Goal: Task Accomplishment & Management: Manage account settings

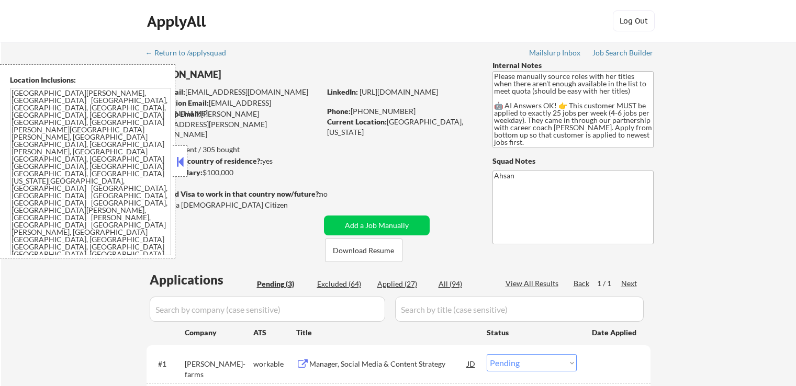
select select ""pending""
click at [177, 165] on button at bounding box center [180, 162] width 12 height 16
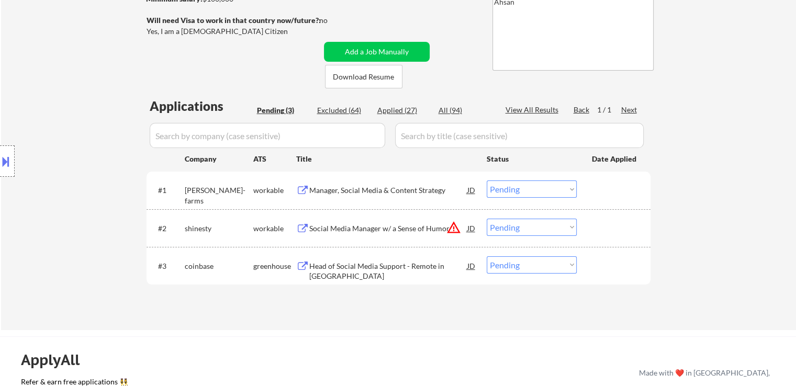
scroll to position [209, 0]
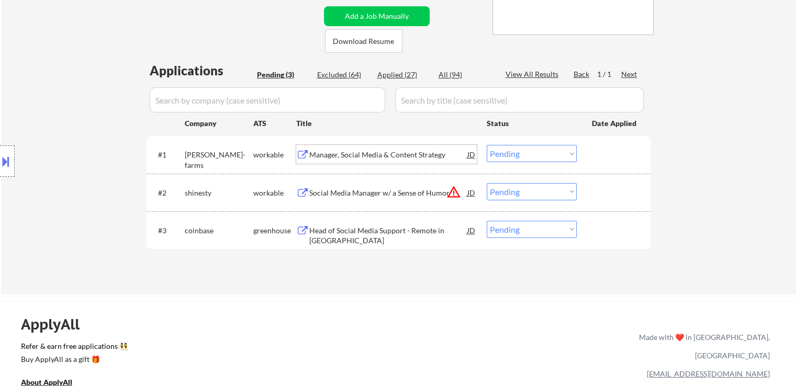
click at [310, 156] on div "Manager, Social Media & Content Strategy" at bounding box center [388, 155] width 158 height 10
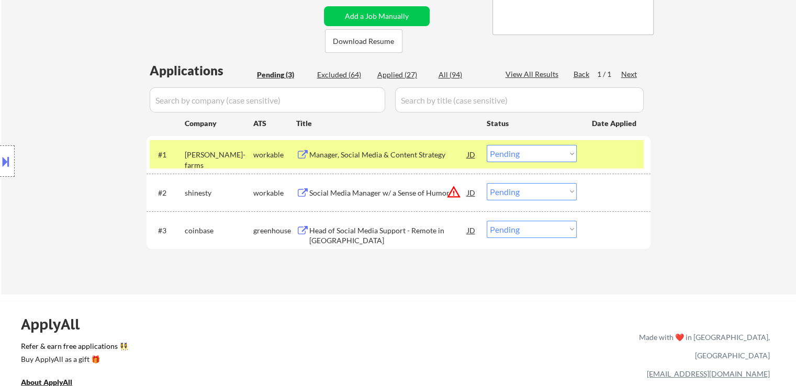
click at [312, 192] on div "Social Media Manager w/ a Sense of Humor" at bounding box center [388, 193] width 158 height 10
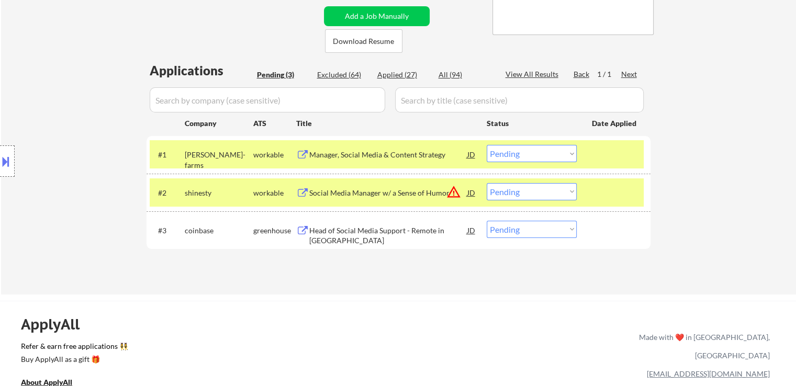
click at [314, 229] on div "Head of Social Media Support - Remote in [GEOGRAPHIC_DATA]" at bounding box center [388, 236] width 158 height 20
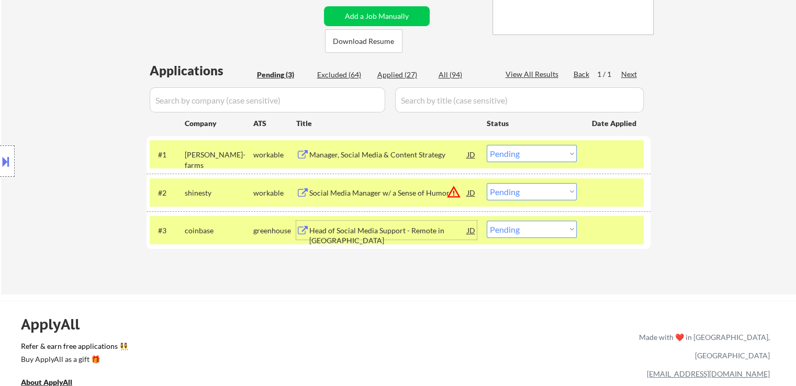
click at [524, 166] on div "#1 [PERSON_NAME]-farms workable Manager, Social Media & Content Strategy JD Cho…" at bounding box center [397, 154] width 494 height 28
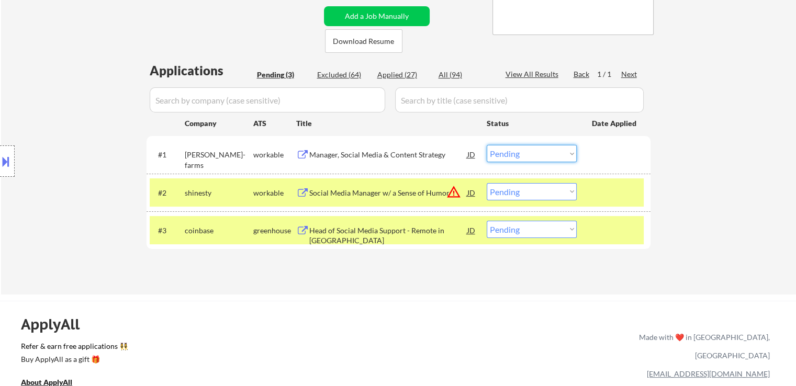
click at [544, 152] on select "Choose an option... Pending Applied Excluded (Questions) Excluded (Expired) Exc…" at bounding box center [532, 153] width 90 height 17
click at [359, 271] on div "Applications Pending (3) Excluded (64) Applied (27) All (94) View All Results B…" at bounding box center [399, 168] width 504 height 213
click at [534, 229] on select "Choose an option... Pending Applied Excluded (Questions) Excluded (Expired) Exc…" at bounding box center [532, 229] width 90 height 17
select select ""excluded""
click at [487, 221] on select "Choose an option... Pending Applied Excluded (Questions) Excluded (Expired) Exc…" at bounding box center [532, 229] width 90 height 17
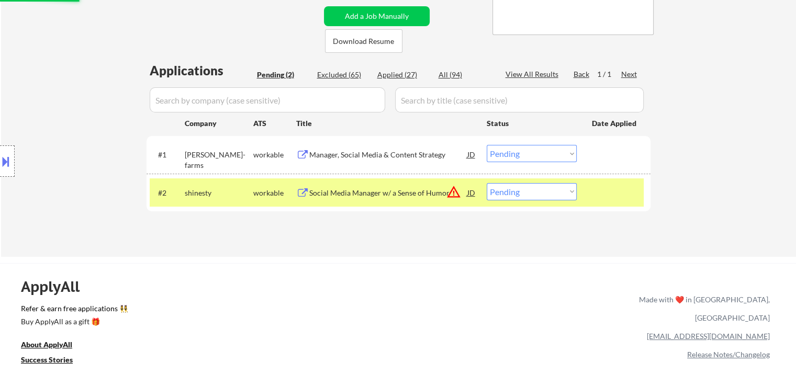
click at [312, 156] on div "Manager, Social Media & Content Strategy" at bounding box center [388, 155] width 158 height 10
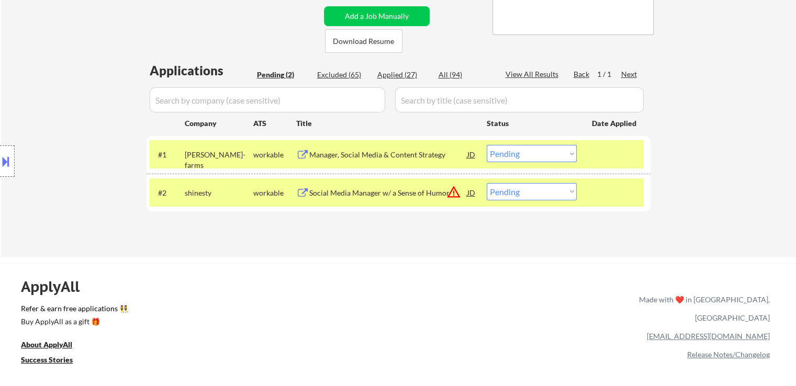
click at [312, 162] on div "Manager, Social Media & Content Strategy" at bounding box center [388, 154] width 158 height 19
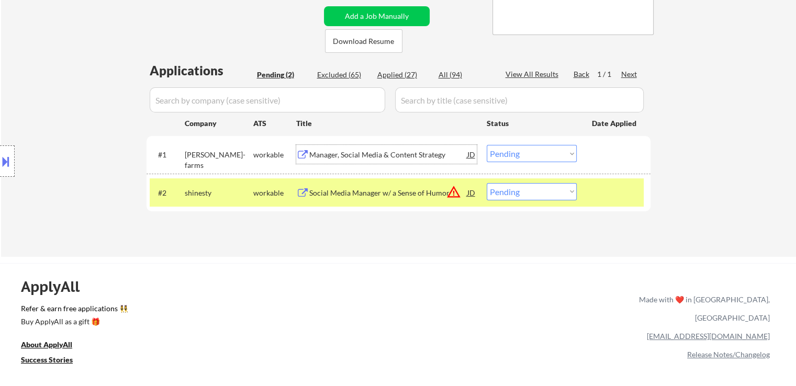
drag, startPoint x: 500, startPoint y: 149, endPoint x: 504, endPoint y: 156, distance: 7.9
click at [500, 149] on select "Choose an option... Pending Applied Excluded (Questions) Excluded (Expired) Exc…" at bounding box center [532, 153] width 90 height 17
click at [487, 145] on select "Choose an option... Pending Applied Excluded (Questions) Excluded (Expired) Exc…" at bounding box center [532, 153] width 90 height 17
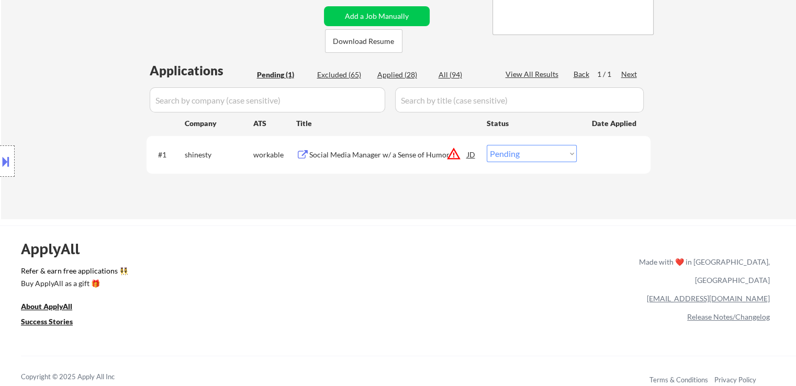
click at [375, 148] on div "Social Media Manager w/ a Sense of Humor" at bounding box center [388, 154] width 158 height 19
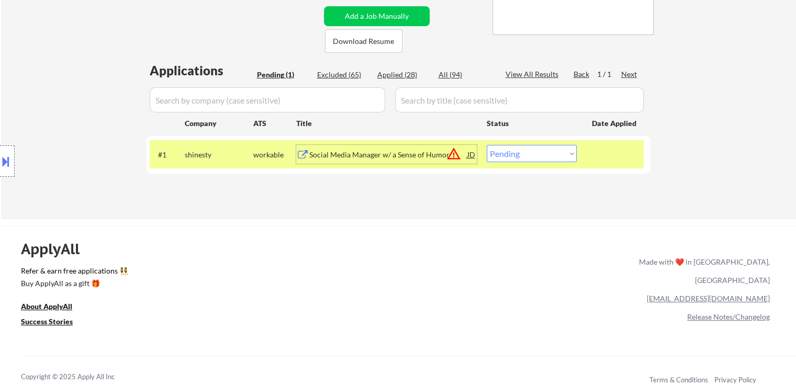
drag, startPoint x: 512, startPoint y: 156, endPoint x: 519, endPoint y: 161, distance: 9.0
click at [513, 156] on select "Choose an option... Pending Applied Excluded (Questions) Excluded (Expired) Exc…" at bounding box center [532, 153] width 90 height 17
select select ""excluded__bad_match_""
click at [487, 145] on select "Choose an option... Pending Applied Excluded (Questions) Excluded (Expired) Exc…" at bounding box center [532, 153] width 90 height 17
click at [435, 237] on div "ApplyAll Refer & earn free applications 👯‍♀️ Buy ApplyAll as a gift 🎁 About App…" at bounding box center [398, 316] width 796 height 166
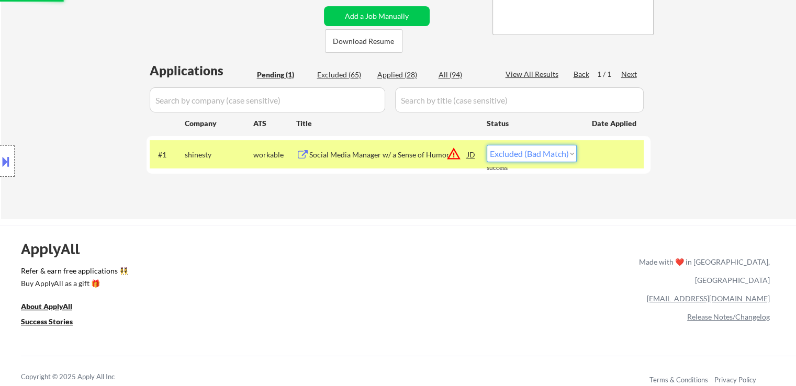
click at [530, 158] on select "Choose an option... Pending Applied Excluded (Questions) Excluded (Expired) Exc…" at bounding box center [532, 153] width 90 height 17
select select ""excluded__bad_match_""
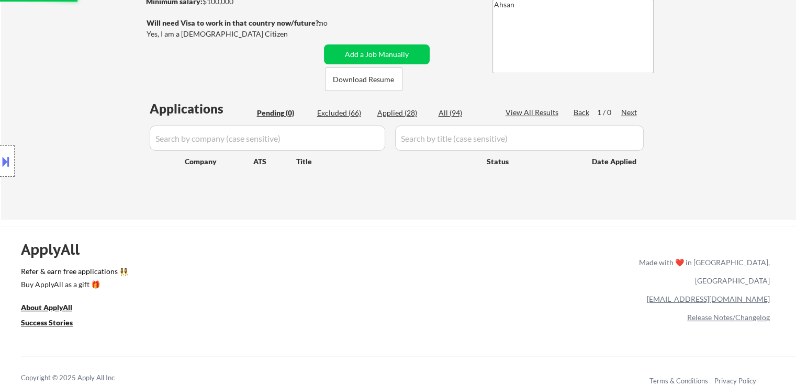
scroll to position [52, 0]
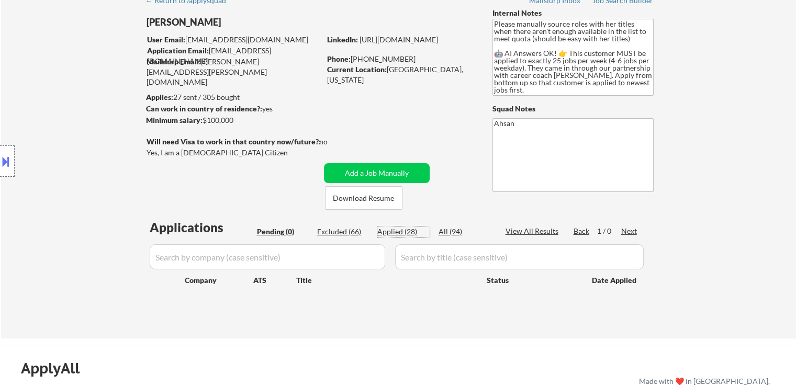
click at [400, 231] on div "Applied (28)" at bounding box center [404, 232] width 52 height 10
select select ""applied""
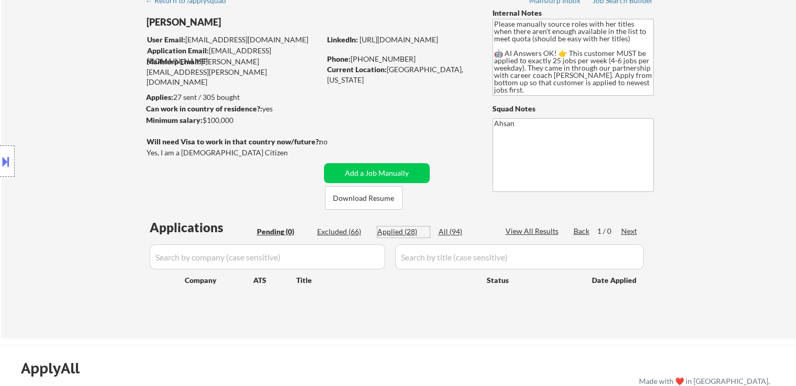
select select ""applied""
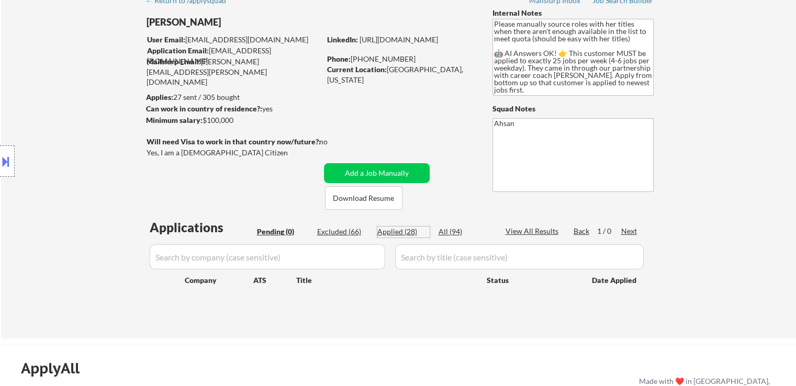
select select ""applied""
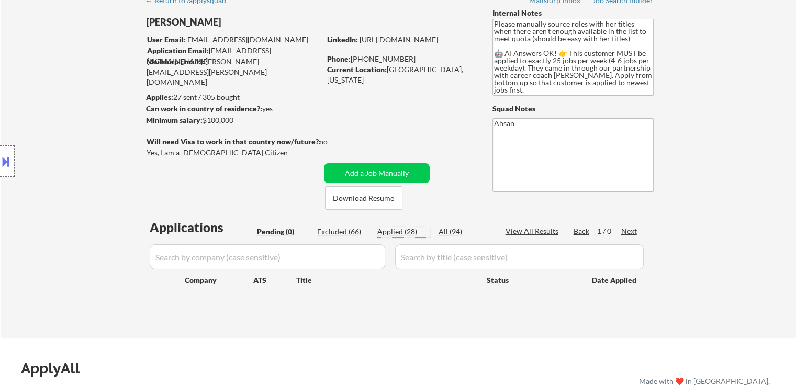
select select ""applied""
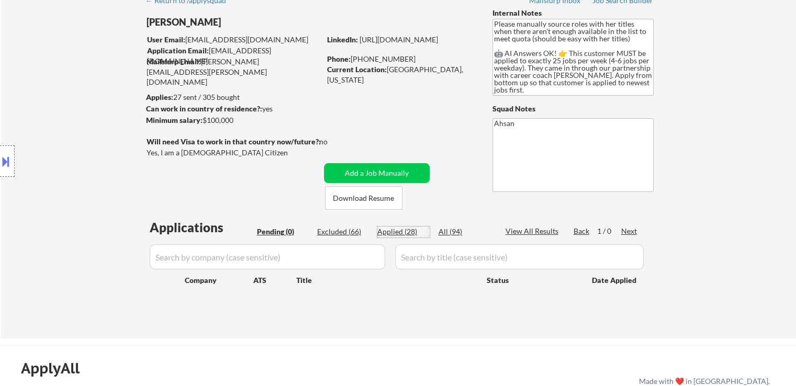
select select ""applied""
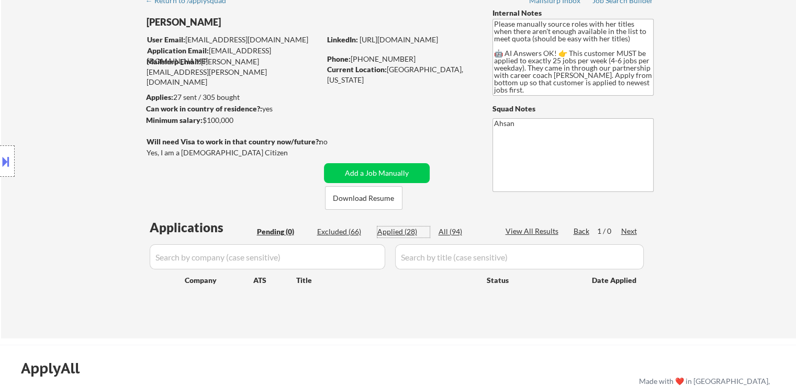
select select ""applied""
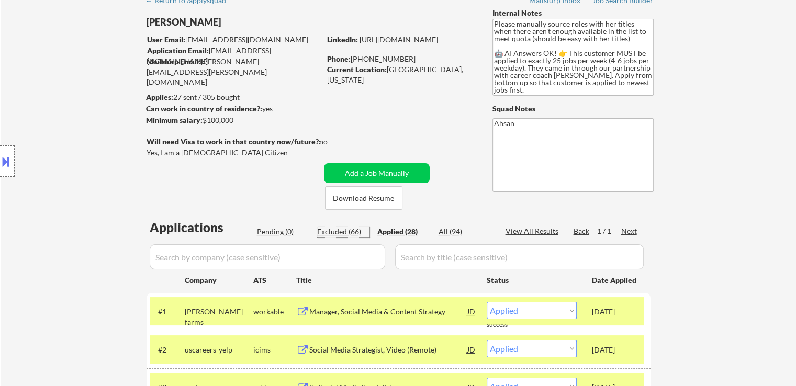
click at [347, 228] on div "Excluded (66)" at bounding box center [343, 232] width 52 height 10
select select ""excluded__salary_""
select select ""excluded__expired_""
select select ""excluded__salary_""
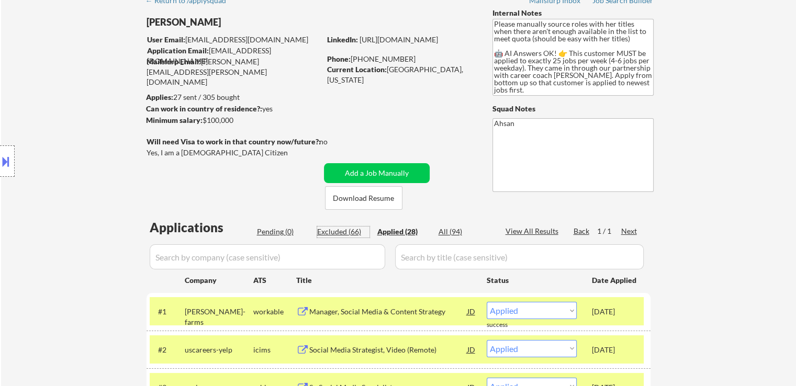
select select ""excluded__bad_match_""
select select ""excluded""
select select ""excluded__location_""
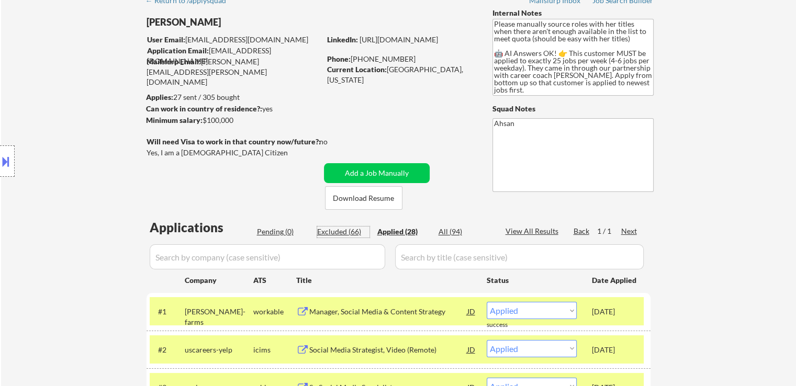
select select ""excluded__location_""
select select ""excluded""
select select ""excluded__expired_""
select select ""excluded""
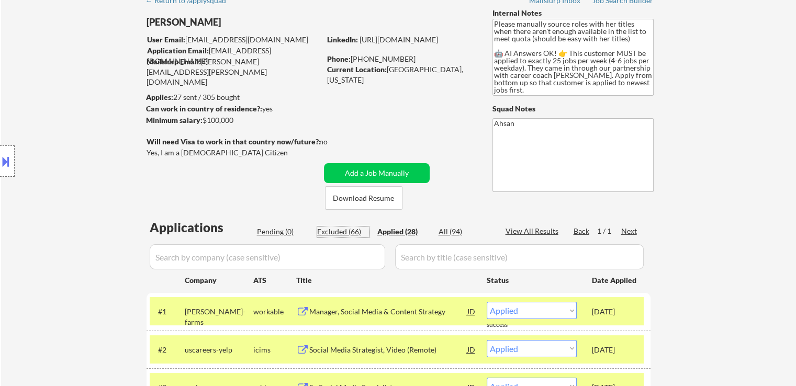
select select ""excluded__salary_""
select select ""excluded__location_""
select select ""excluded__expired_""
select select ""excluded__location_""
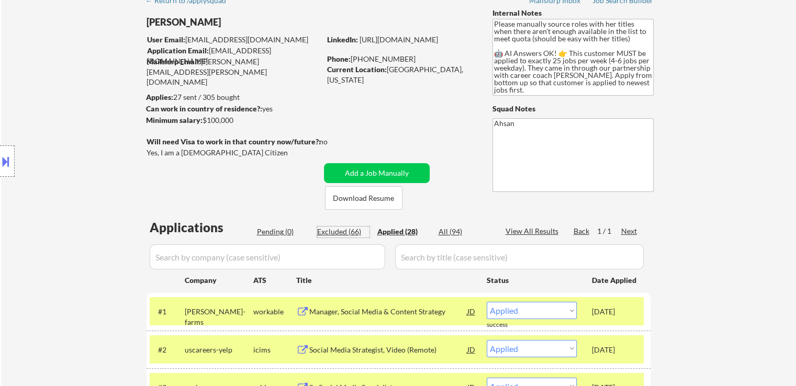
select select ""excluded__location_""
select select ""excluded__expired_""
select select ""excluded__salary_""
select select ""excluded__expired_""
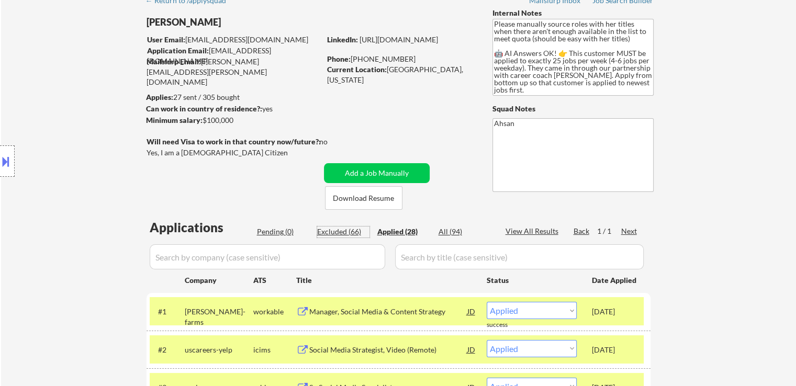
select select ""excluded__bad_match_""
select select ""excluded__salary_""
select select ""excluded__expired_""
select select ""excluded__salary_""
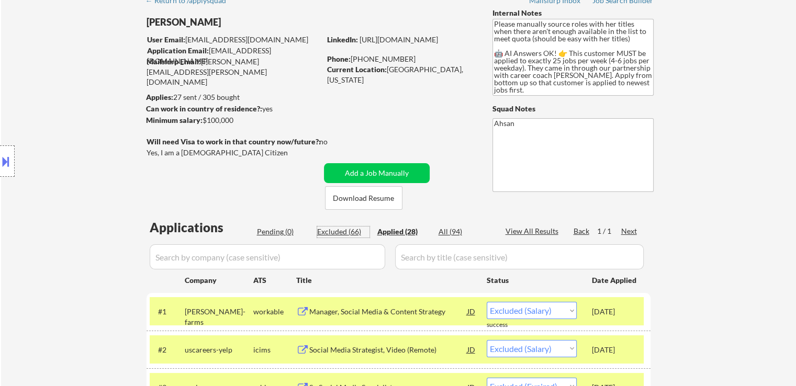
select select ""excluded__salary_""
select select ""excluded__bad_match_""
select select ""excluded__location_""
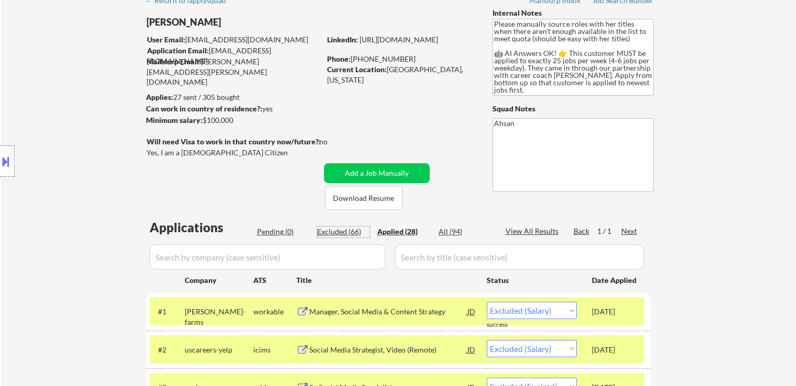
select select ""excluded__expired_""
select select ""excluded__location_""
select select ""excluded__expired_""
select select ""excluded__location_""
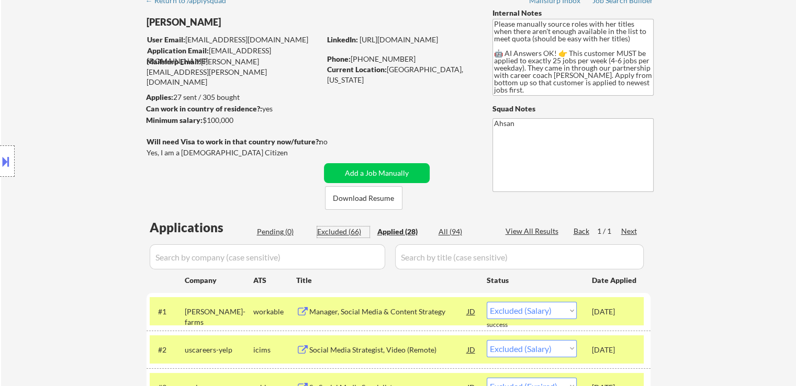
select select ""excluded__expired_""
select select ""excluded__salary_""
select select ""excluded__bad_match_""
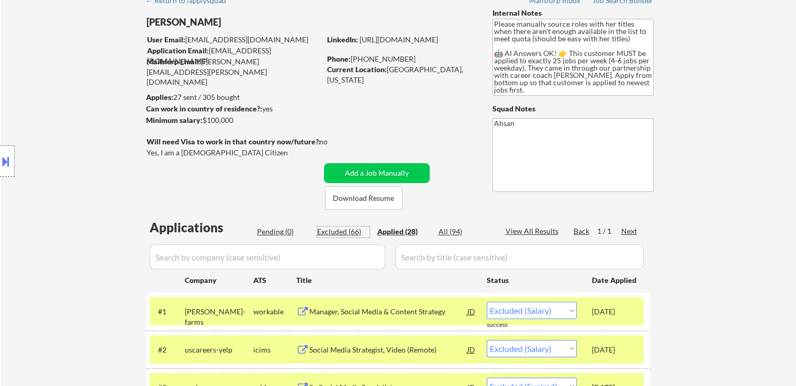
select select ""excluded__expired_""
select select ""excluded__location_""
select select ""excluded__bad_match_""
select select ""excluded__expired_""
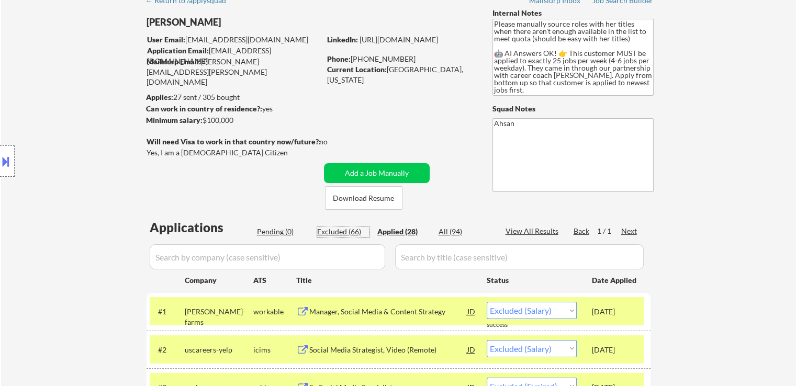
select select ""excluded__bad_match_""
select select ""excluded__salary_""
select select ""excluded__bad_match_""
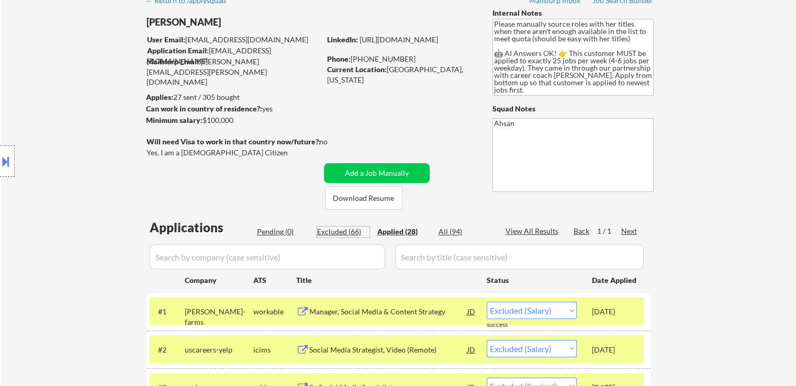
select select ""excluded__salary_""
select select ""excluded__expired_""
select select ""excluded__salary_""
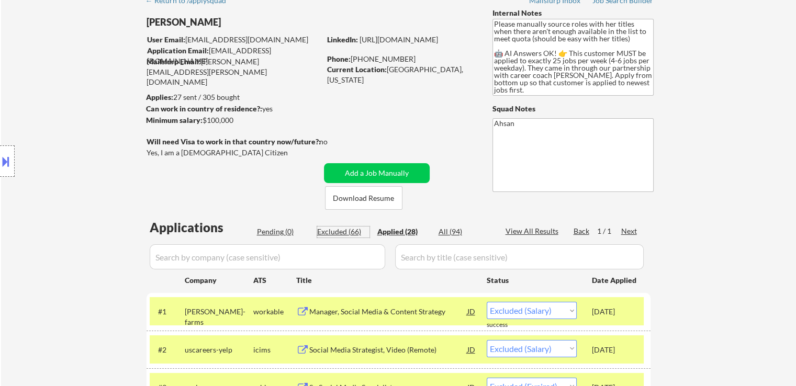
select select ""excluded__bad_match_""
select select ""excluded__salary_""
select select ""excluded__expired_""
select select ""excluded__salary_""
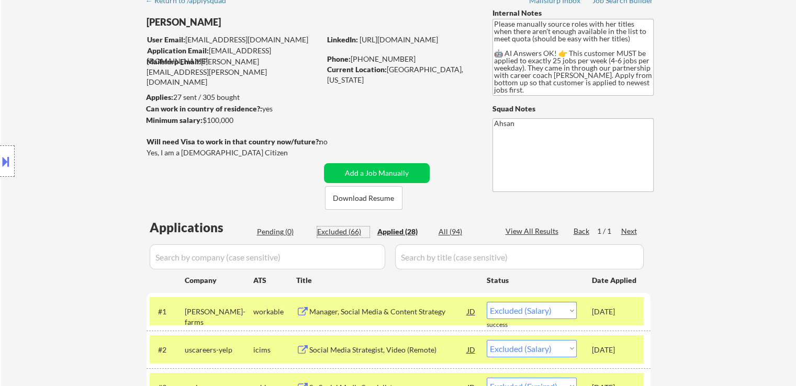
select select ""excluded__salary_""
select select ""excluded__bad_match_""
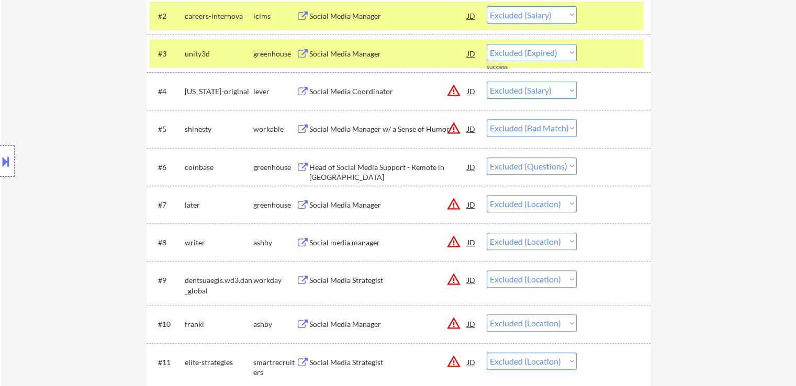
scroll to position [419, 0]
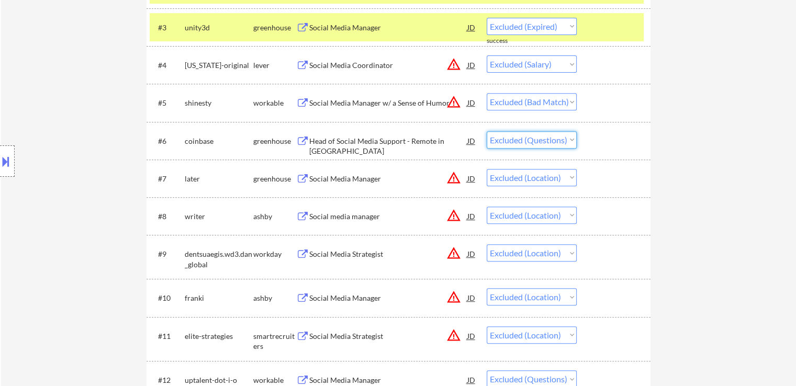
click at [534, 141] on select "Choose an option... Pending Applied Excluded (Questions) Excluded (Expired) Exc…" at bounding box center [532, 139] width 90 height 17
click at [487, 131] on select "Choose an option... Pending Applied Excluded (Questions) Excluded (Expired) Exc…" at bounding box center [532, 139] width 90 height 17
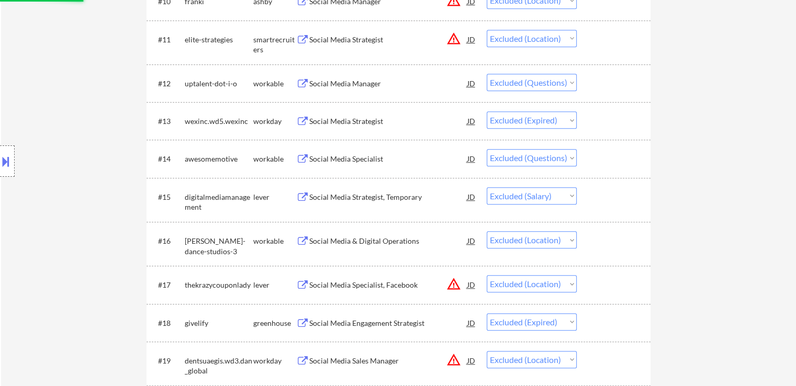
scroll to position [733, 0]
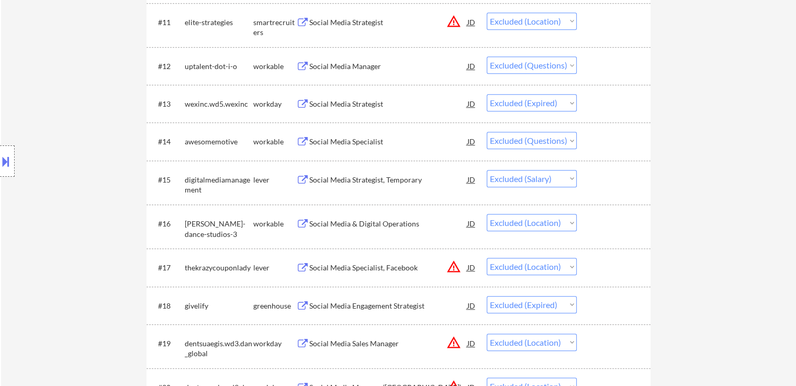
select select ""excluded__location_""
select select ""excluded""
select select ""excluded__expired_""
select select ""excluded""
select select ""excluded__salary_""
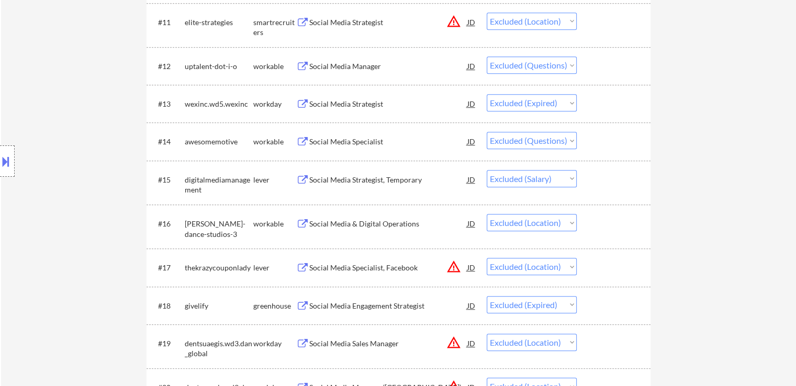
select select ""excluded__location_""
select select ""excluded__expired_""
select select ""excluded__location_""
select select ""excluded__expired_""
select select ""excluded__salary_""
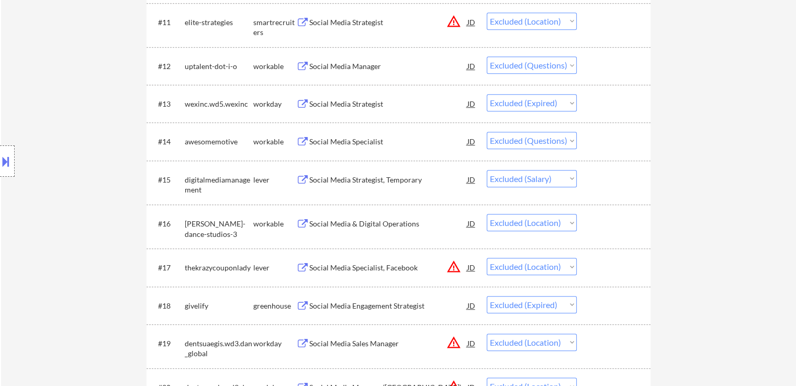
select select ""excluded__expired_""
select select ""excluded__bad_match_""
select select ""excluded__salary_""
select select ""excluded__expired_""
select select ""excluded__salary_""
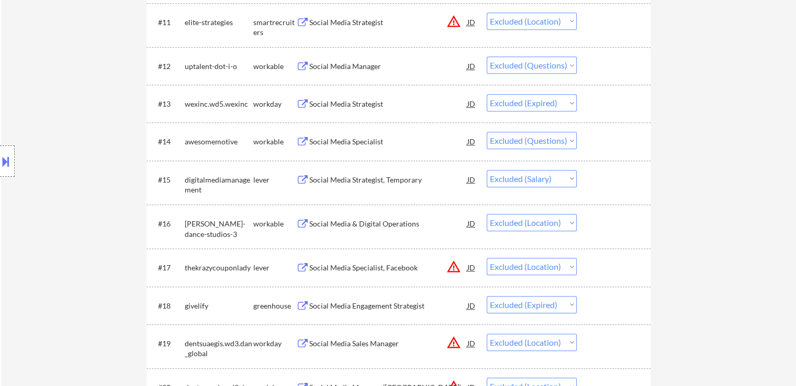
select select ""excluded__bad_match_""
select select ""excluded__location_""
select select ""excluded__expired_""
select select ""excluded__location_""
select select ""excluded__expired_""
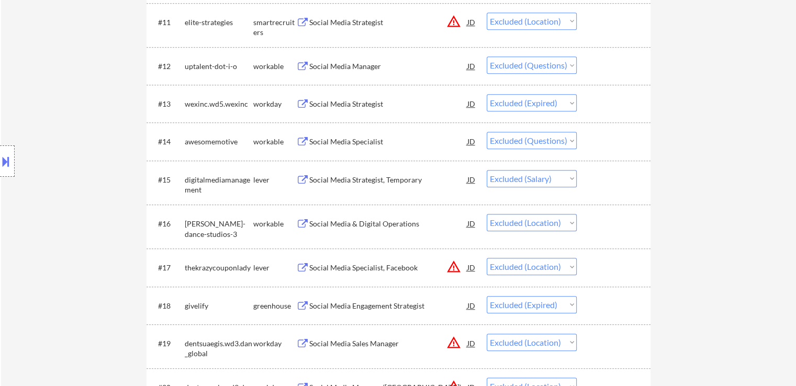
select select ""excluded__location_""
select select ""excluded__expired_""
select select ""excluded__salary_""
select select ""excluded__bad_match_""
select select ""excluded__expired_""
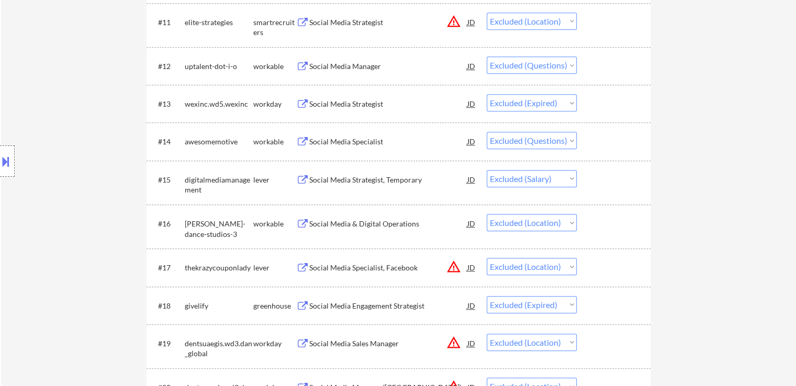
select select ""excluded__location_""
select select ""excluded__bad_match_""
select select ""excluded__expired_""
select select ""excluded__bad_match_""
select select ""excluded__salary_""
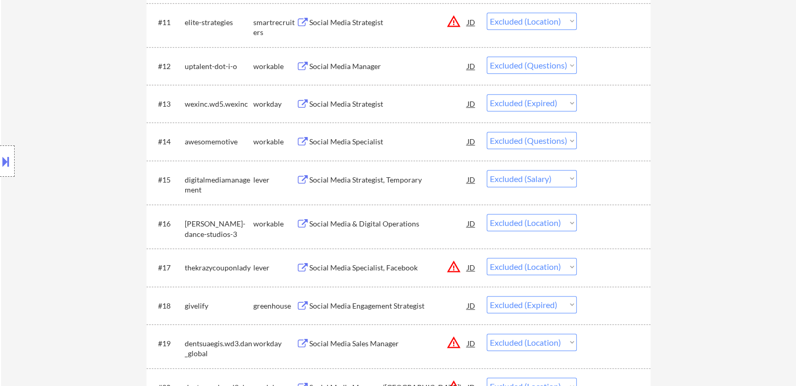
select select ""excluded__bad_match_""
select select ""excluded__salary_""
select select ""excluded__expired_""
select select ""excluded__salary_""
select select ""excluded__bad_match_""
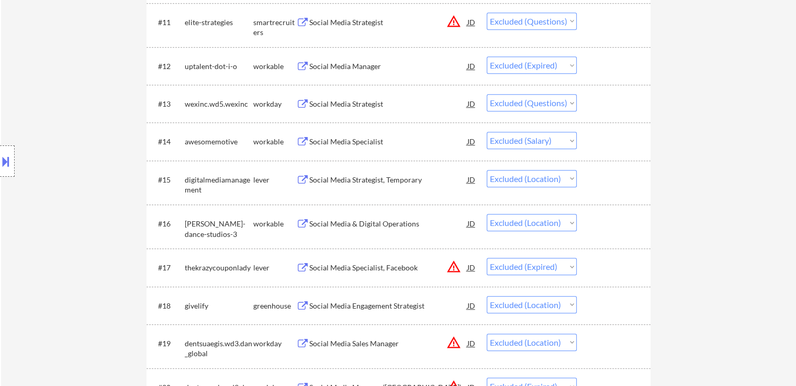
select select ""excluded__salary_""
select select ""excluded__expired_""
select select ""excluded__salary_""
select select ""excluded__bad_match_""
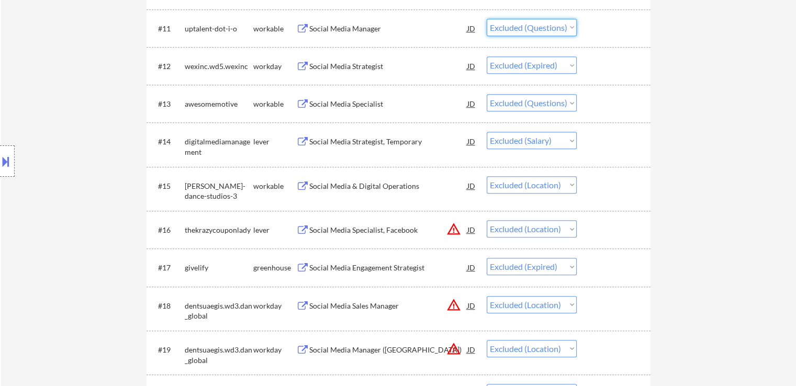
click at [540, 28] on select "Choose an option... Pending Applied Excluded (Questions) Excluded (Expired) Exc…" at bounding box center [532, 27] width 90 height 17
click at [487, 19] on select "Choose an option... Pending Applied Excluded (Questions) Excluded (Expired) Exc…" at bounding box center [532, 27] width 90 height 17
select select ""excluded__expired_""
select select ""excluded""
select select ""excluded__salary_""
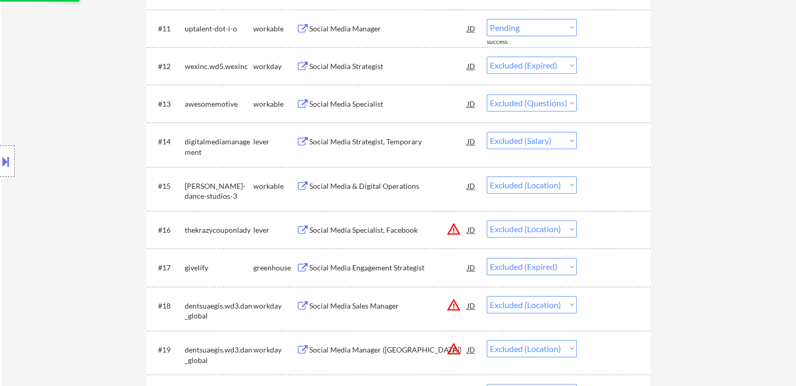
select select ""excluded__location_""
select select ""excluded__expired_""
select select ""excluded__location_""
select select ""excluded__expired_""
select select ""excluded__salary_""
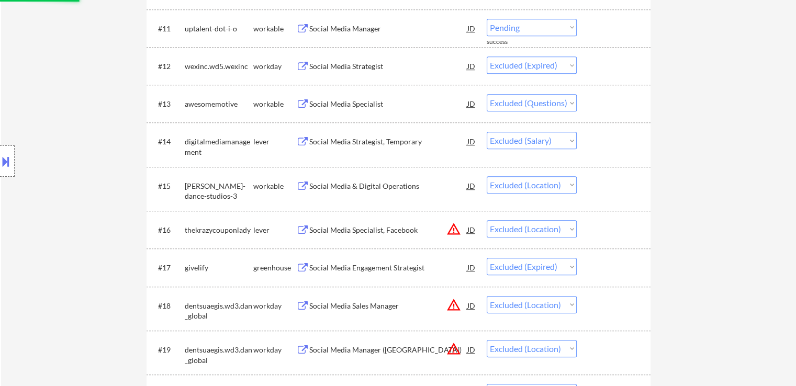
select select ""excluded__expired_""
select select ""excluded__bad_match_""
select select ""excluded__salary_""
select select ""excluded__expired_""
select select ""excluded__salary_""
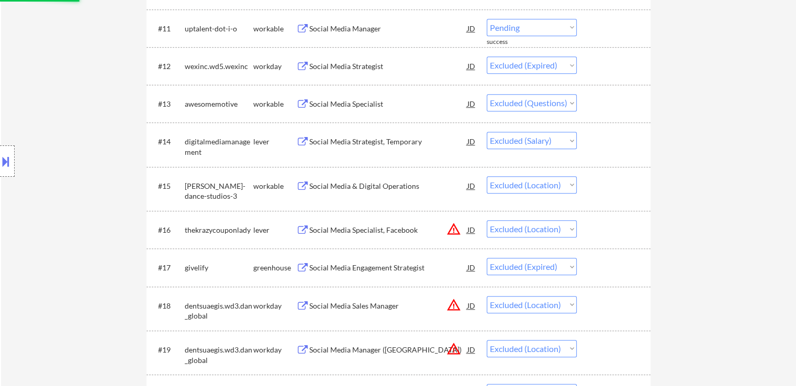
select select ""excluded__bad_match_""
select select ""excluded__location_""
select select ""excluded__expired_""
select select ""excluded__location_""
select select ""excluded__expired_""
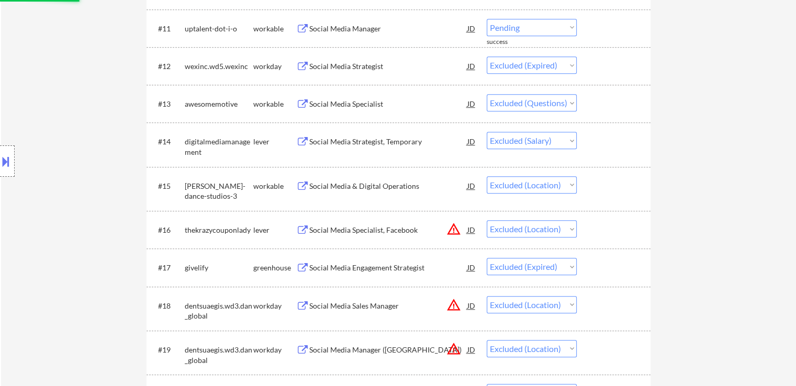
select select ""excluded__location_""
select select ""excluded__expired_""
select select ""excluded__salary_""
select select ""excluded__bad_match_""
select select ""excluded__expired_""
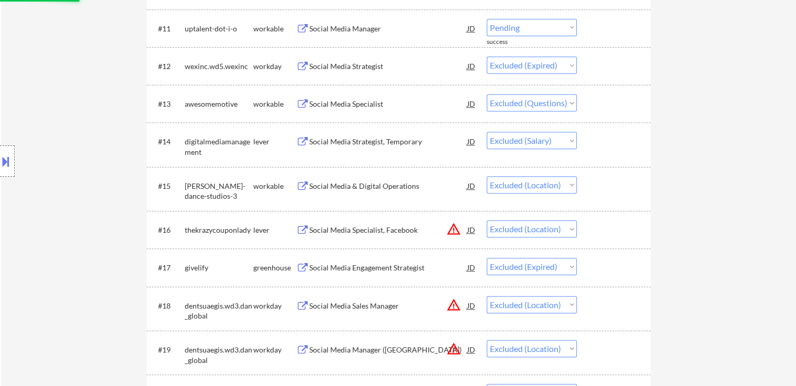
select select ""excluded__location_""
select select ""excluded__bad_match_""
select select ""excluded__expired_""
select select ""excluded__bad_match_""
select select ""excluded__salary_""
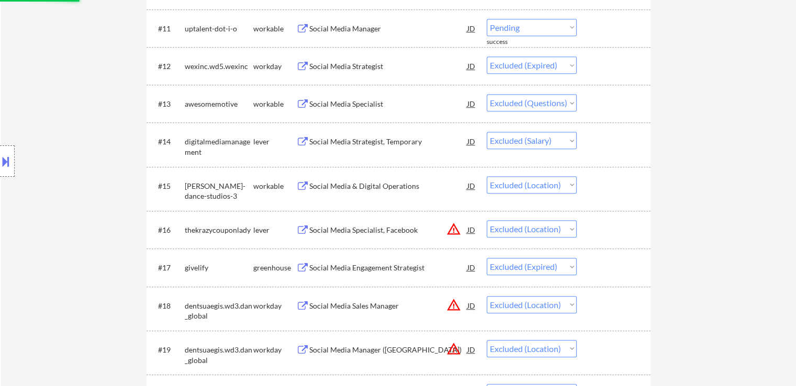
select select ""excluded__bad_match_""
select select ""excluded__salary_""
select select ""excluded__expired_""
select select ""excluded__salary_""
select select ""excluded__bad_match_""
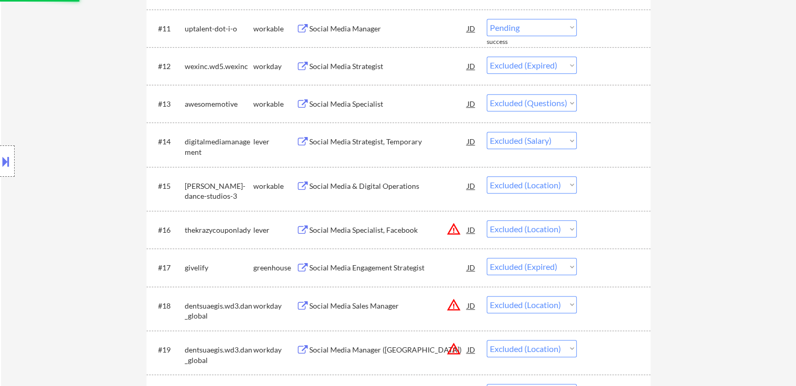
select select ""excluded__salary_""
select select ""excluded__expired_""
select select ""excluded__salary_""
select select ""excluded__bad_match_""
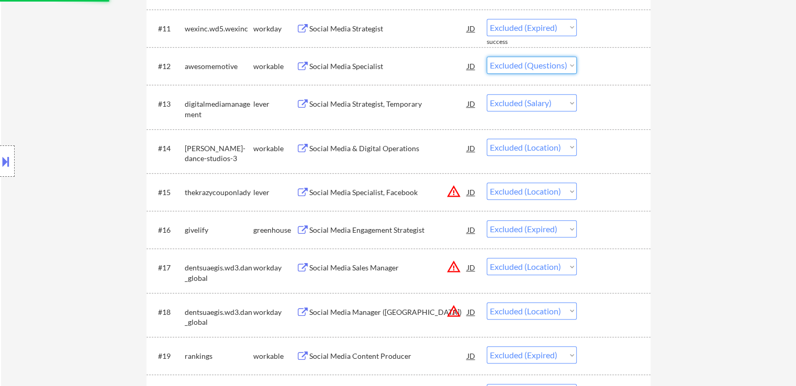
click at [554, 59] on select "Choose an option... Pending Applied Excluded (Questions) Excluded (Expired) Exc…" at bounding box center [532, 65] width 90 height 17
click at [487, 57] on select "Choose an option... Pending Applied Excluded (Questions) Excluded (Expired) Exc…" at bounding box center [532, 65] width 90 height 17
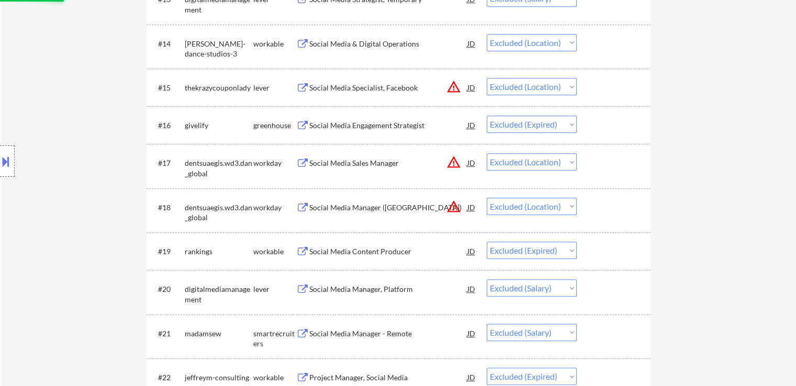
select select ""excluded__salary_""
select select ""excluded__location_""
select select ""excluded__expired_""
select select ""excluded__location_""
select select ""excluded__expired_""
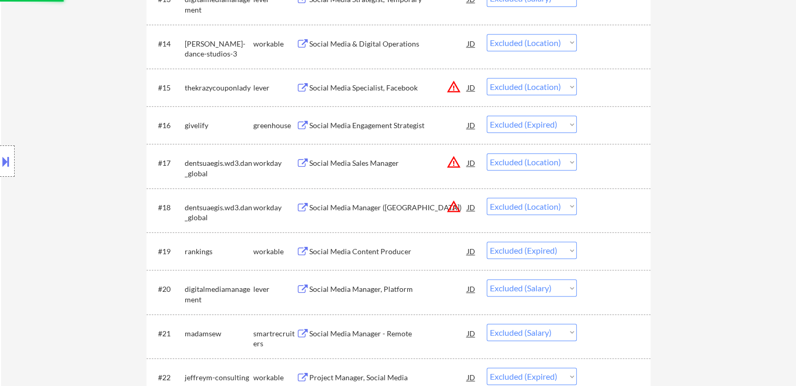
select select ""excluded__salary_""
select select ""excluded__expired_""
select select ""excluded__bad_match_""
select select ""excluded__salary_""
select select ""excluded__expired_""
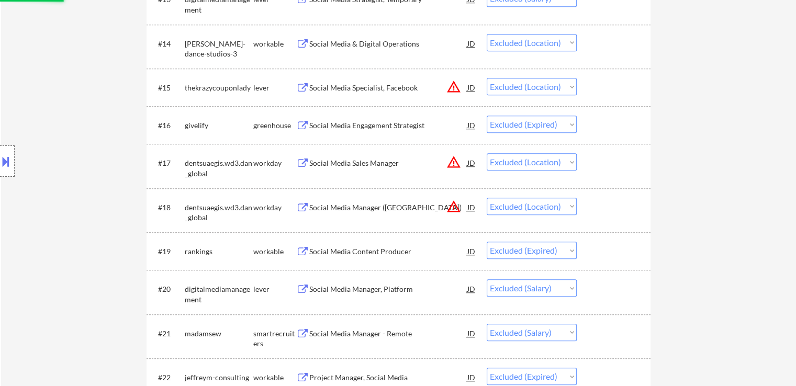
select select ""excluded__salary_""
select select ""excluded__bad_match_""
select select ""excluded__location_""
select select ""excluded__expired_""
select select ""excluded__location_""
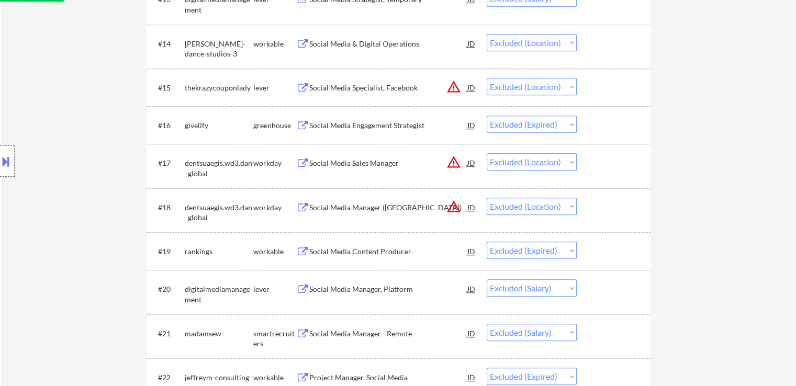
select select ""excluded__expired_""
select select ""excluded__location_""
select select ""excluded__expired_""
select select ""excluded__salary_""
select select ""excluded__bad_match_""
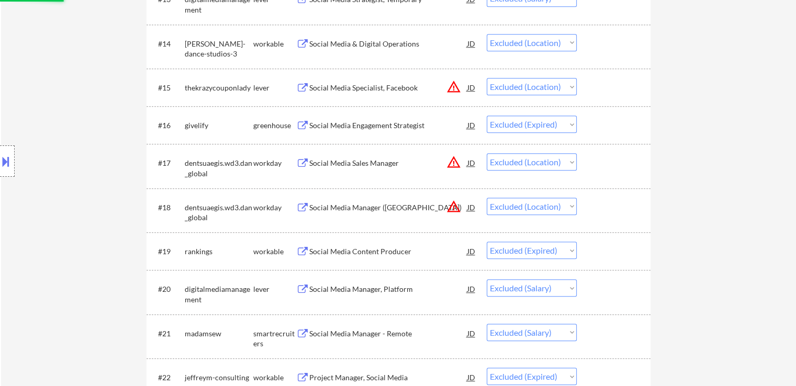
select select ""excluded__expired_""
select select ""excluded__location_""
select select ""excluded__bad_match_""
select select ""excluded__expired_""
select select ""excluded__bad_match_""
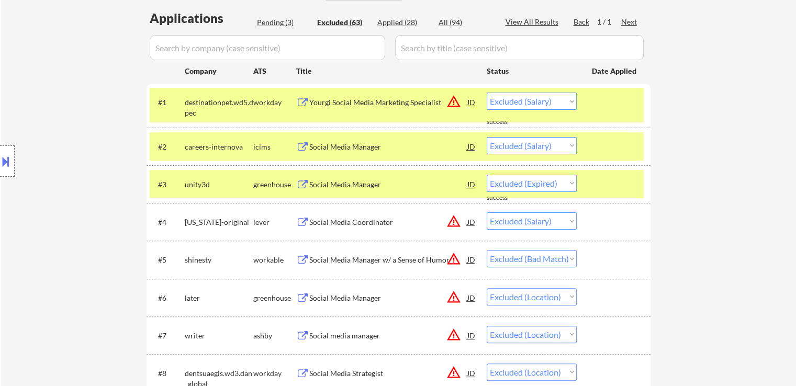
scroll to position [0, 0]
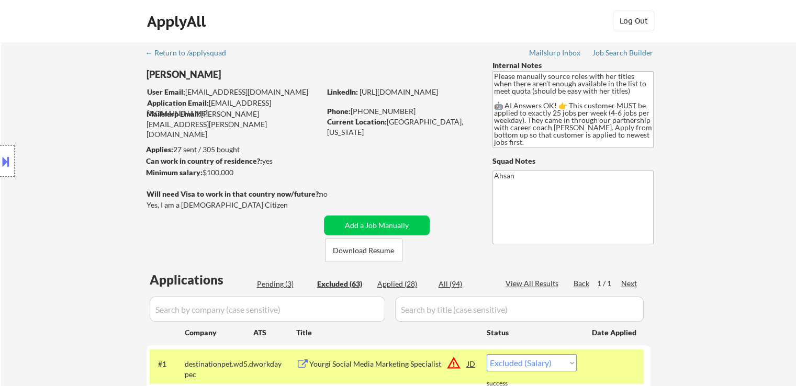
click at [274, 285] on div "Pending (3)" at bounding box center [283, 284] width 52 height 10
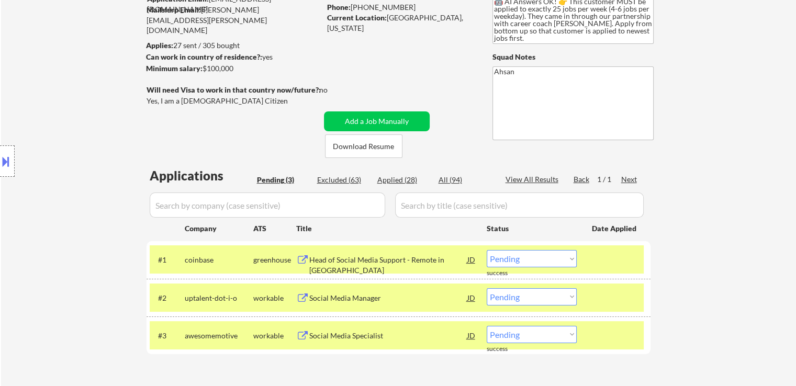
scroll to position [157, 0]
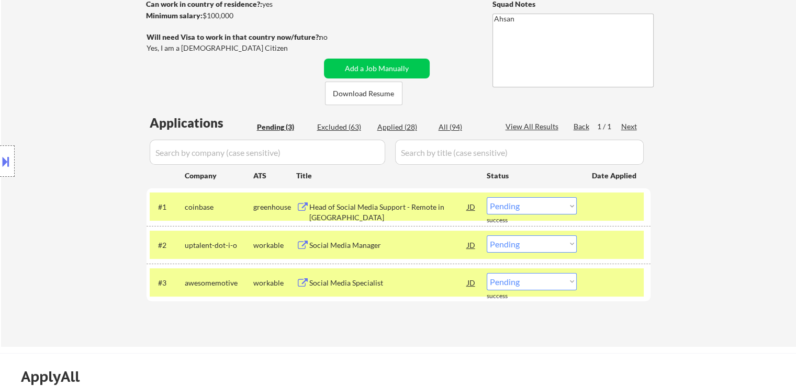
click at [326, 205] on div "Head of Social Media Support - Remote in [GEOGRAPHIC_DATA]" at bounding box center [388, 212] width 158 height 20
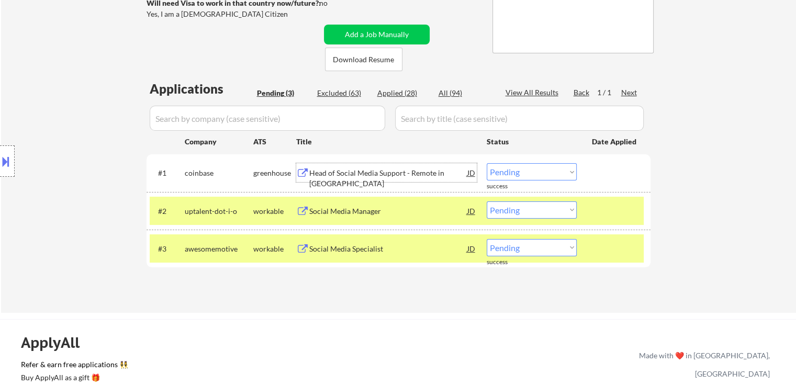
scroll to position [209, 0]
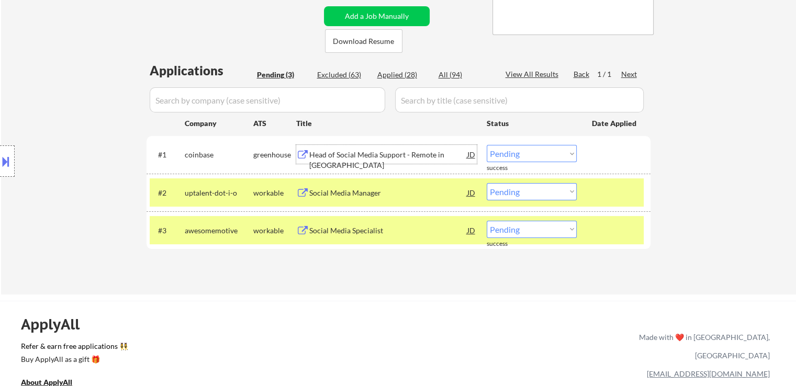
click at [532, 154] on select "Choose an option... Pending Applied Excluded (Questions) Excluded (Expired) Exc…" at bounding box center [532, 153] width 90 height 17
click at [487, 145] on select "Choose an option... Pending Applied Excluded (Questions) Excluded (Expired) Exc…" at bounding box center [532, 153] width 90 height 17
click at [307, 197] on button at bounding box center [302, 194] width 13 height 10
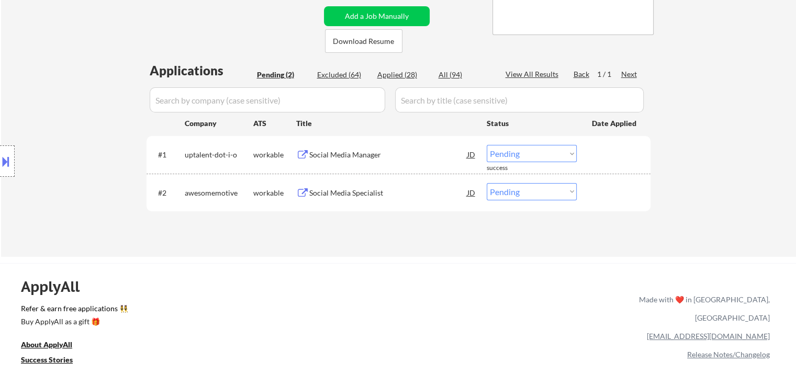
click at [335, 188] on div "Social Media Specialist" at bounding box center [388, 193] width 158 height 10
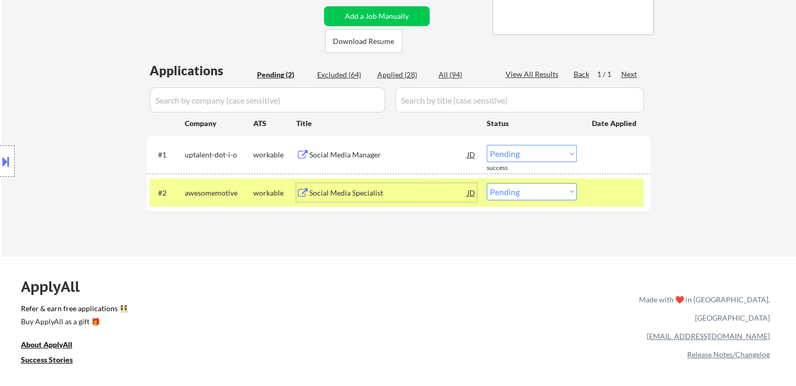
click at [528, 192] on select "Choose an option... Pending Applied Excluded (Questions) Excluded (Expired) Exc…" at bounding box center [532, 191] width 90 height 17
click at [487, 183] on select "Choose an option... Pending Applied Excluded (Questions) Excluded (Expired) Exc…" at bounding box center [532, 191] width 90 height 17
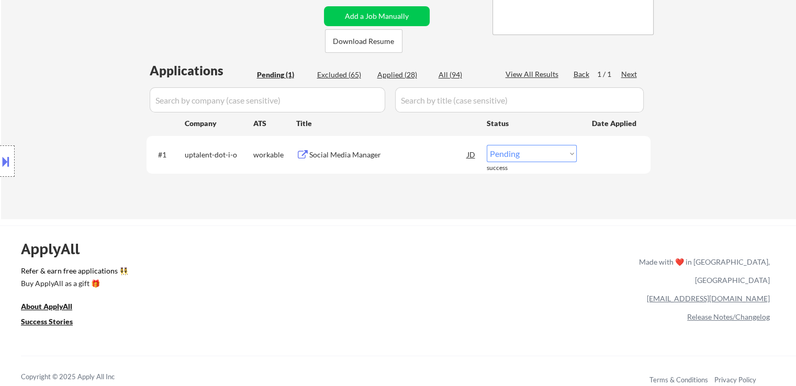
click at [535, 159] on select "Choose an option... Pending Applied Excluded (Questions) Excluded (Expired) Exc…" at bounding box center [532, 153] width 90 height 17
click at [487, 145] on select "Choose an option... Pending Applied Excluded (Questions) Excluded (Expired) Exc…" at bounding box center [532, 153] width 90 height 17
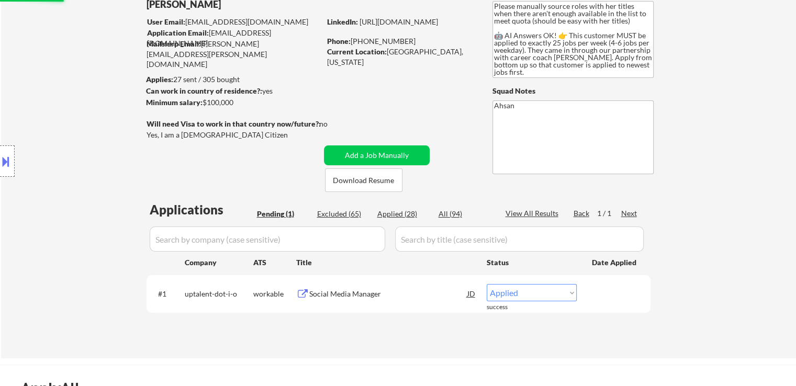
scroll to position [52, 0]
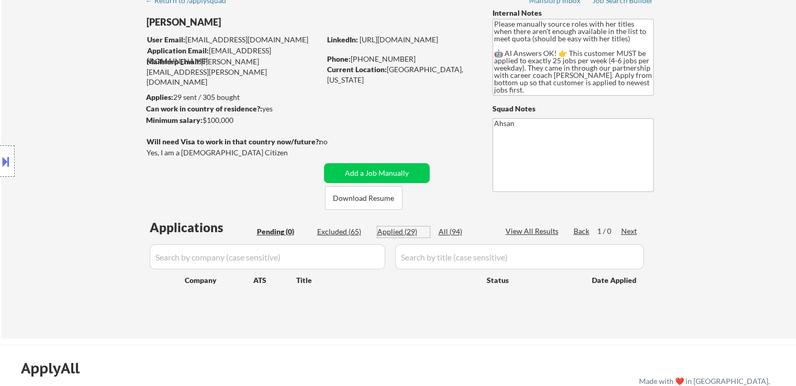
click at [406, 232] on div "Applied (29)" at bounding box center [404, 232] width 52 height 10
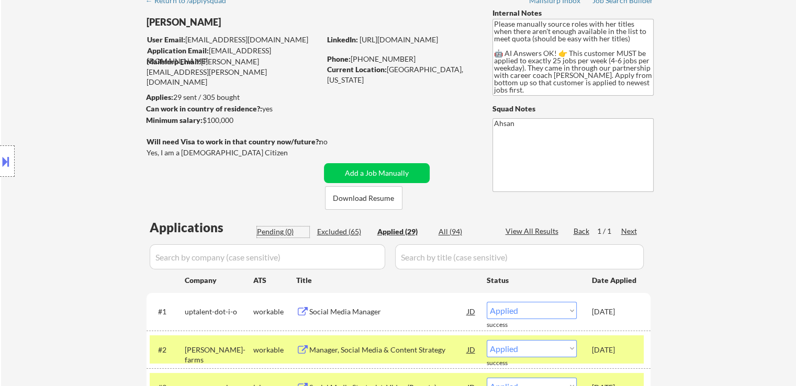
click at [281, 233] on div "Pending (0)" at bounding box center [283, 232] width 52 height 10
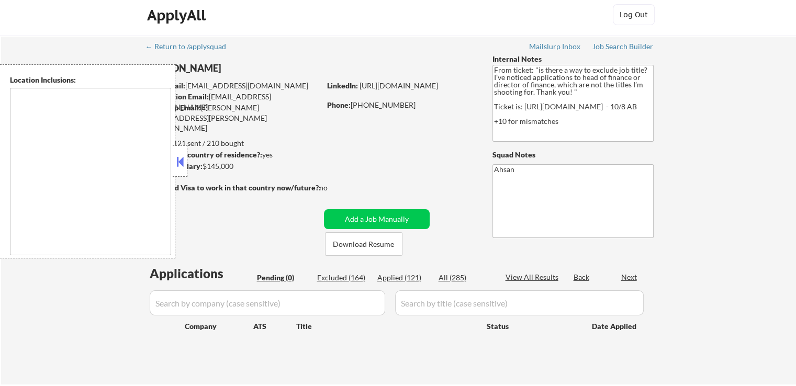
scroll to position [52, 0]
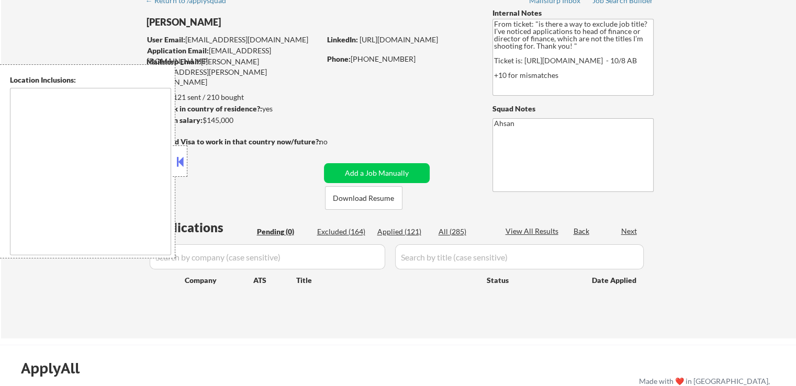
type textarea "Austin, TX West Lake Hills, TX Rollingwood, TX Sunset Valley, TX Cedar Park, TX…"
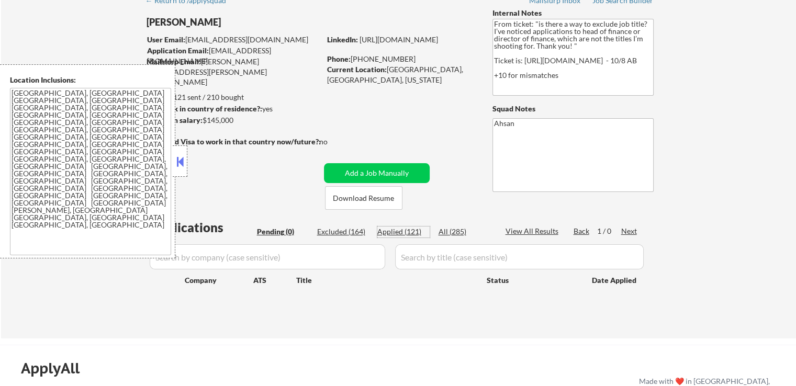
click at [402, 236] on div "Applied (121)" at bounding box center [404, 232] width 52 height 10
click at [404, 232] on div "Applied (121)" at bounding box center [404, 232] width 52 height 10
select select ""applied""
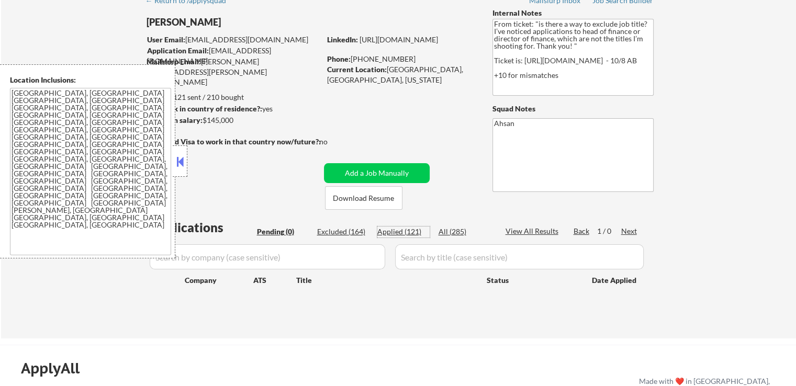
select select ""applied""
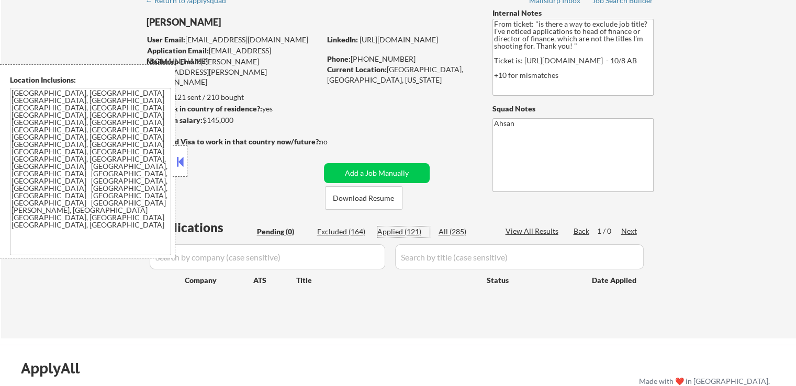
select select ""applied""
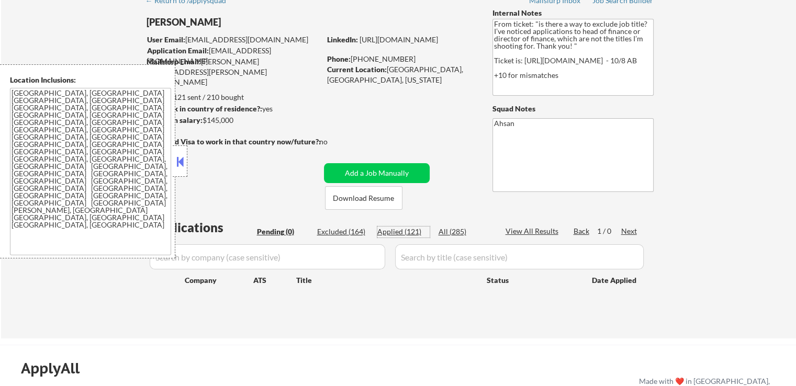
select select ""applied""
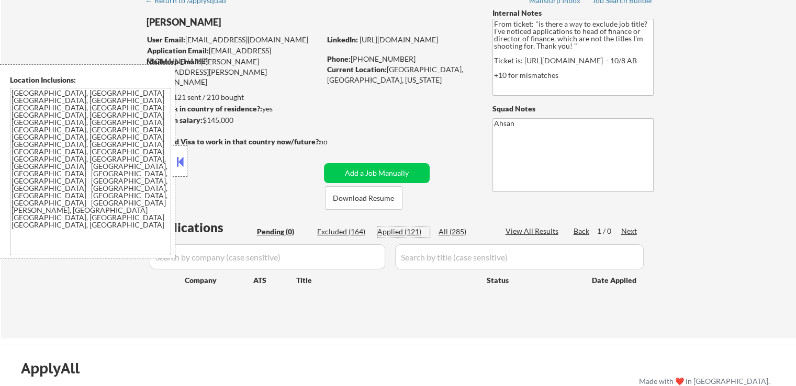
select select ""applied""
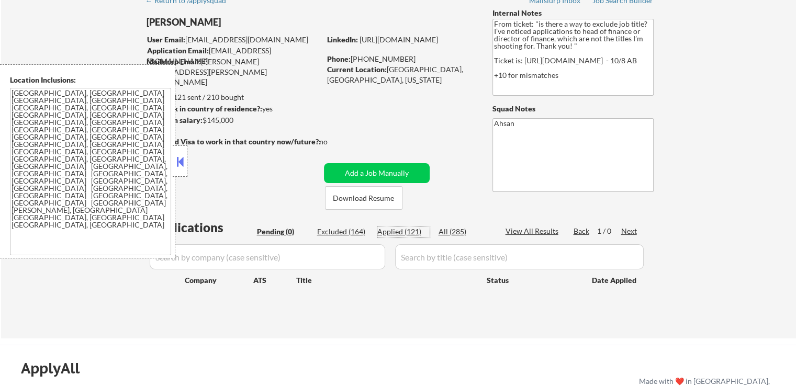
select select ""applied""
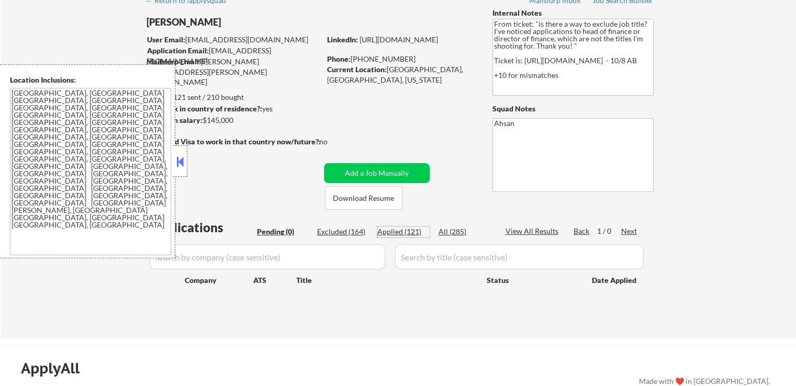
select select ""applied""
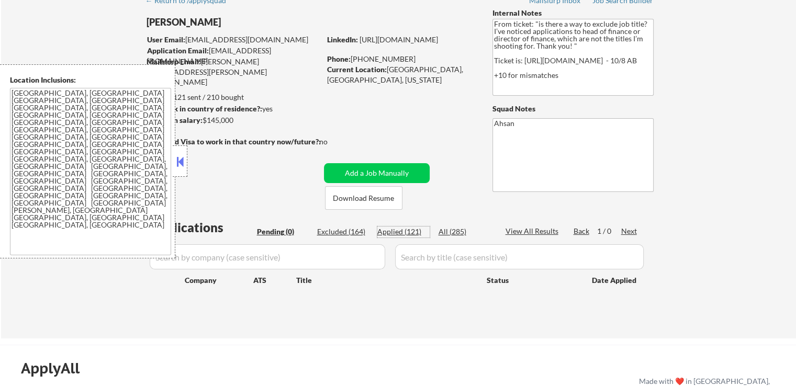
select select ""applied""
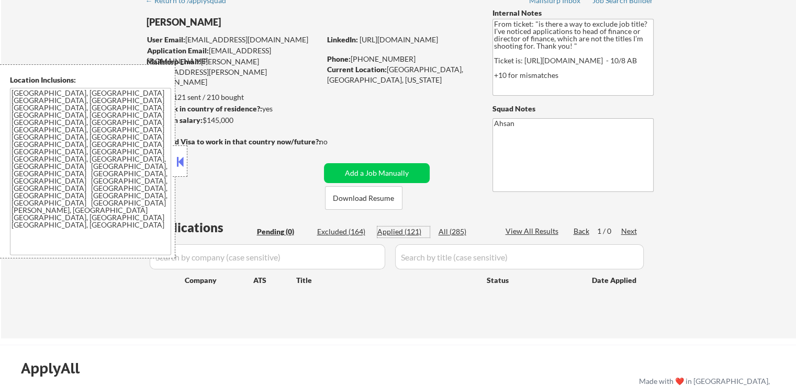
select select ""applied""
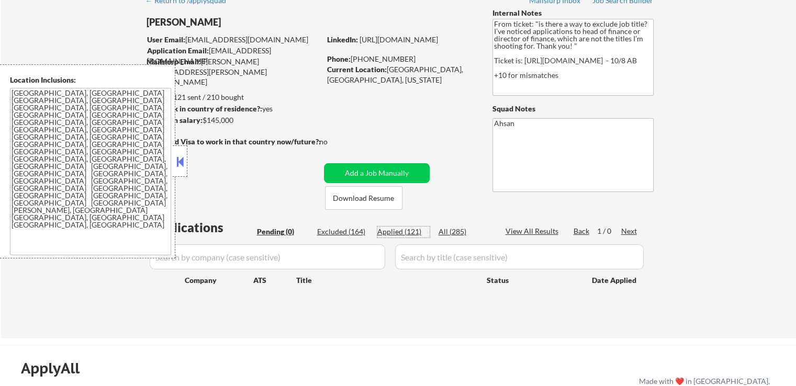
select select ""applied""
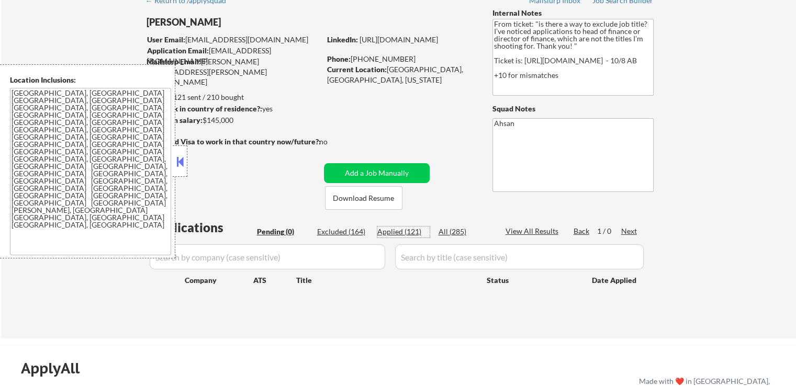
select select ""applied""
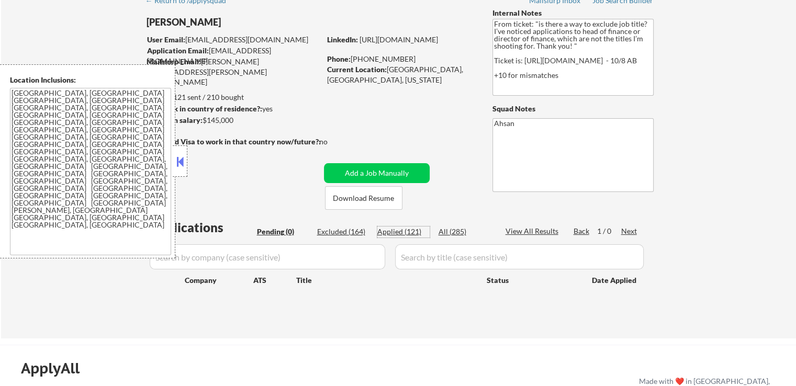
select select ""applied""
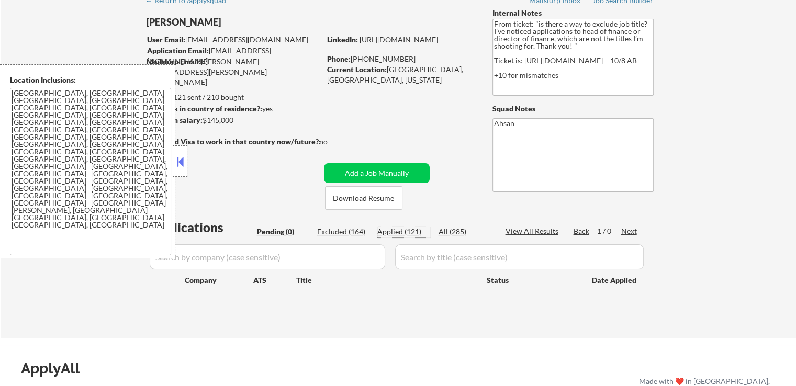
select select ""applied""
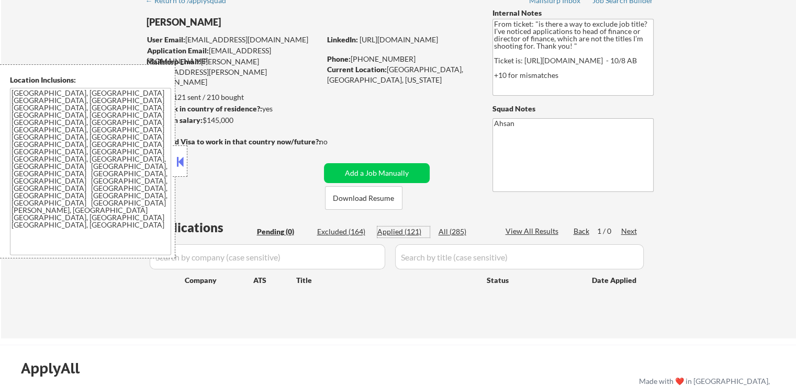
select select ""applied""
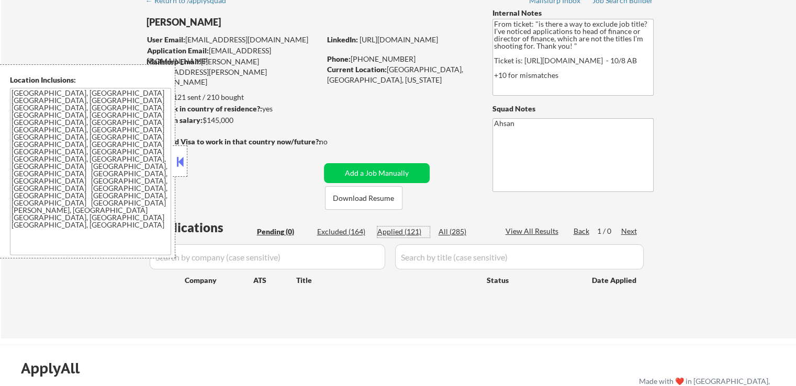
select select ""applied""
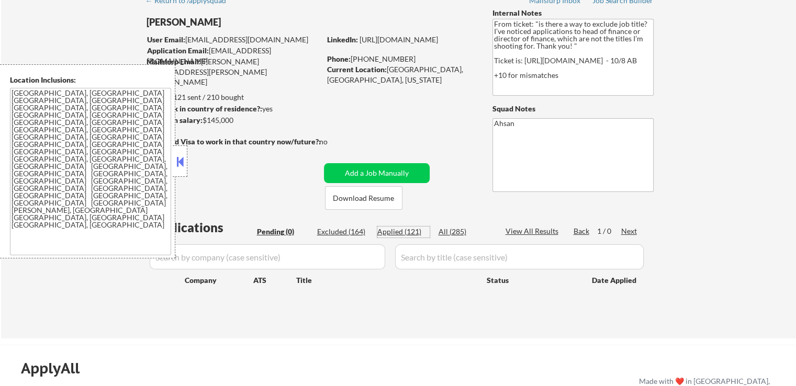
select select ""applied""
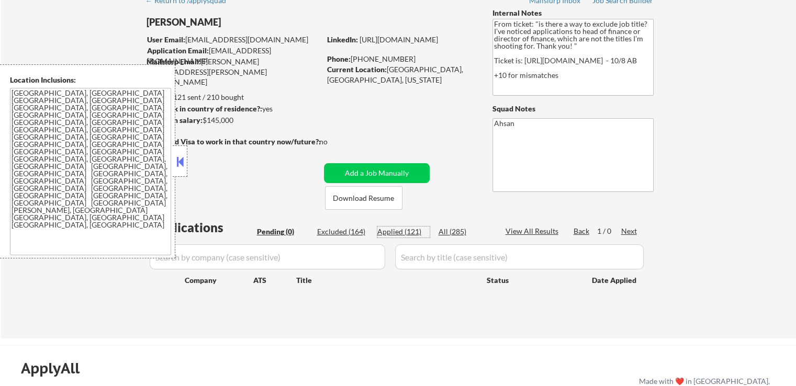
select select ""applied""
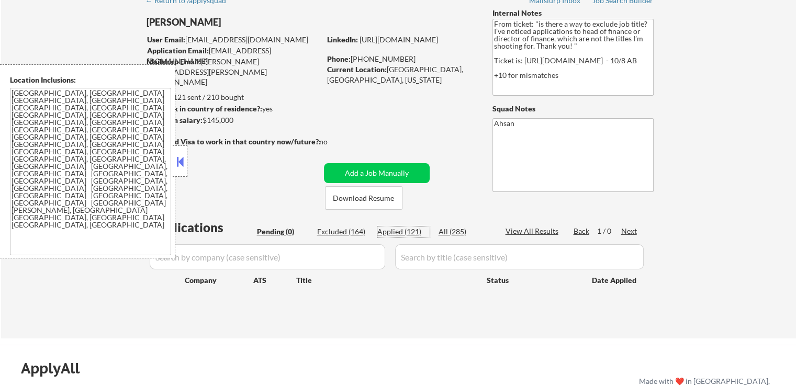
select select ""applied""
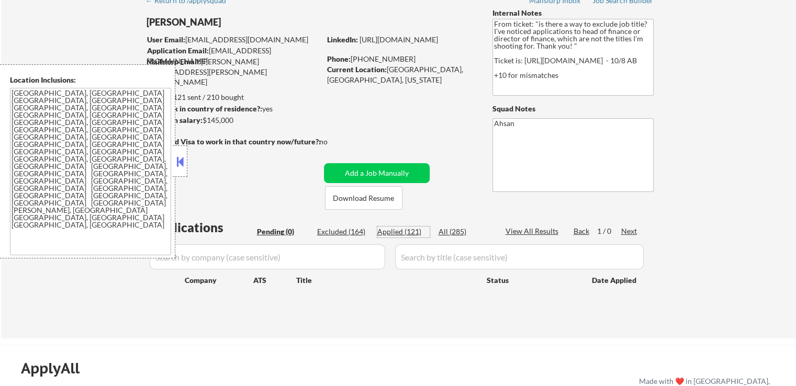
select select ""applied""
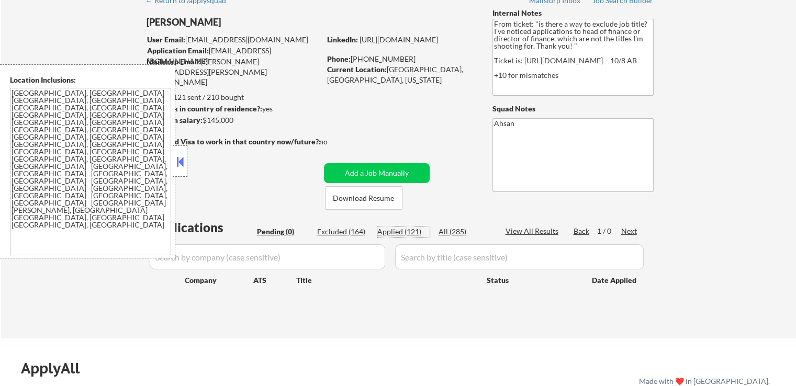
select select ""applied""
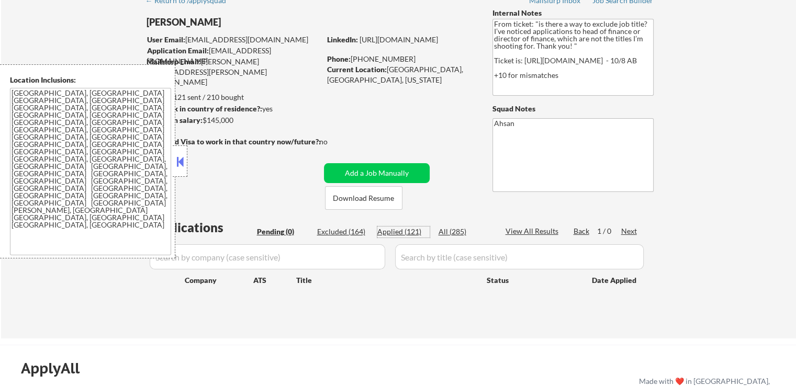
select select ""applied""
